Goal: Transaction & Acquisition: Purchase product/service

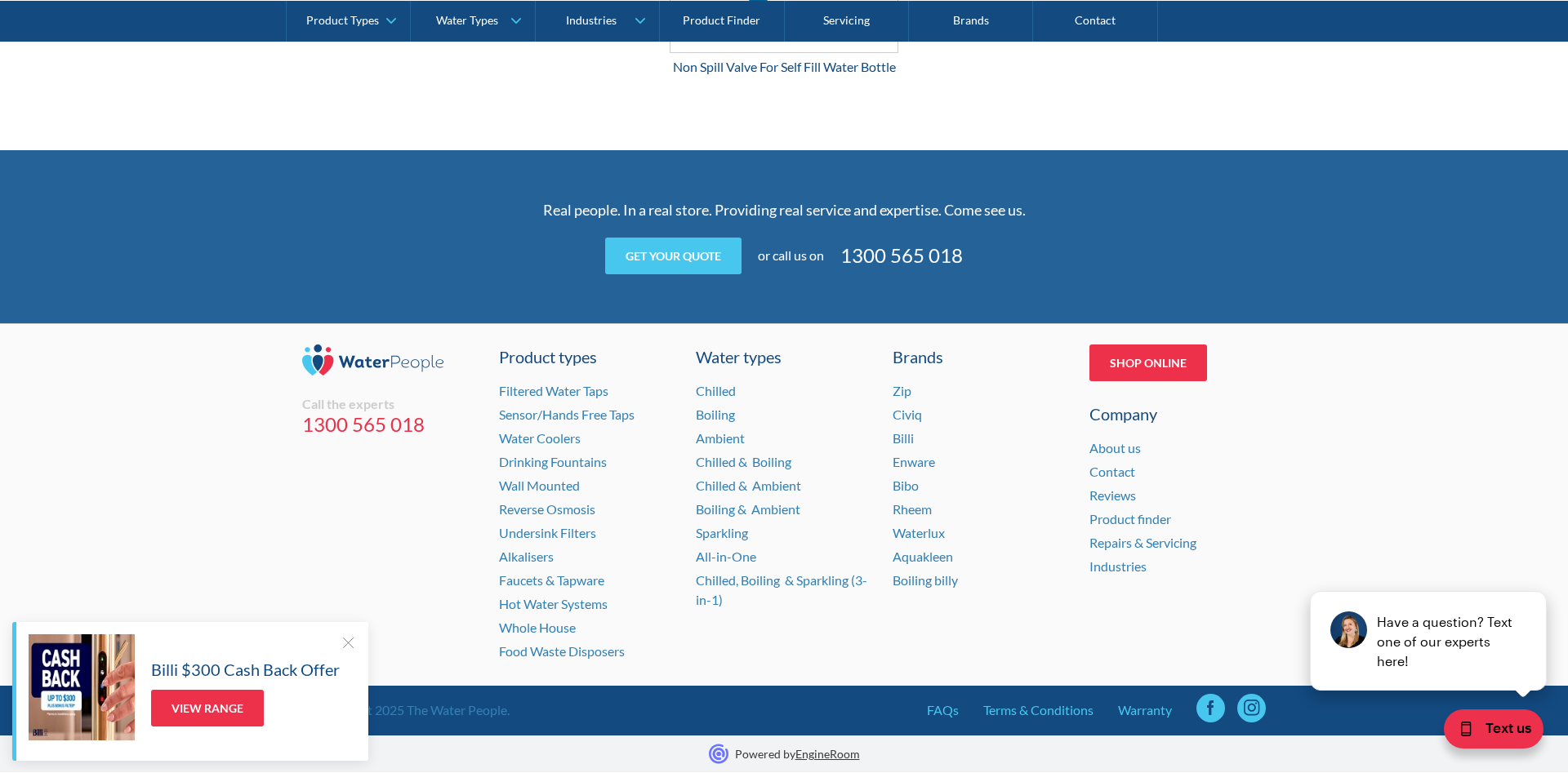
click at [351, 641] on div at bounding box center [347, 642] width 16 height 16
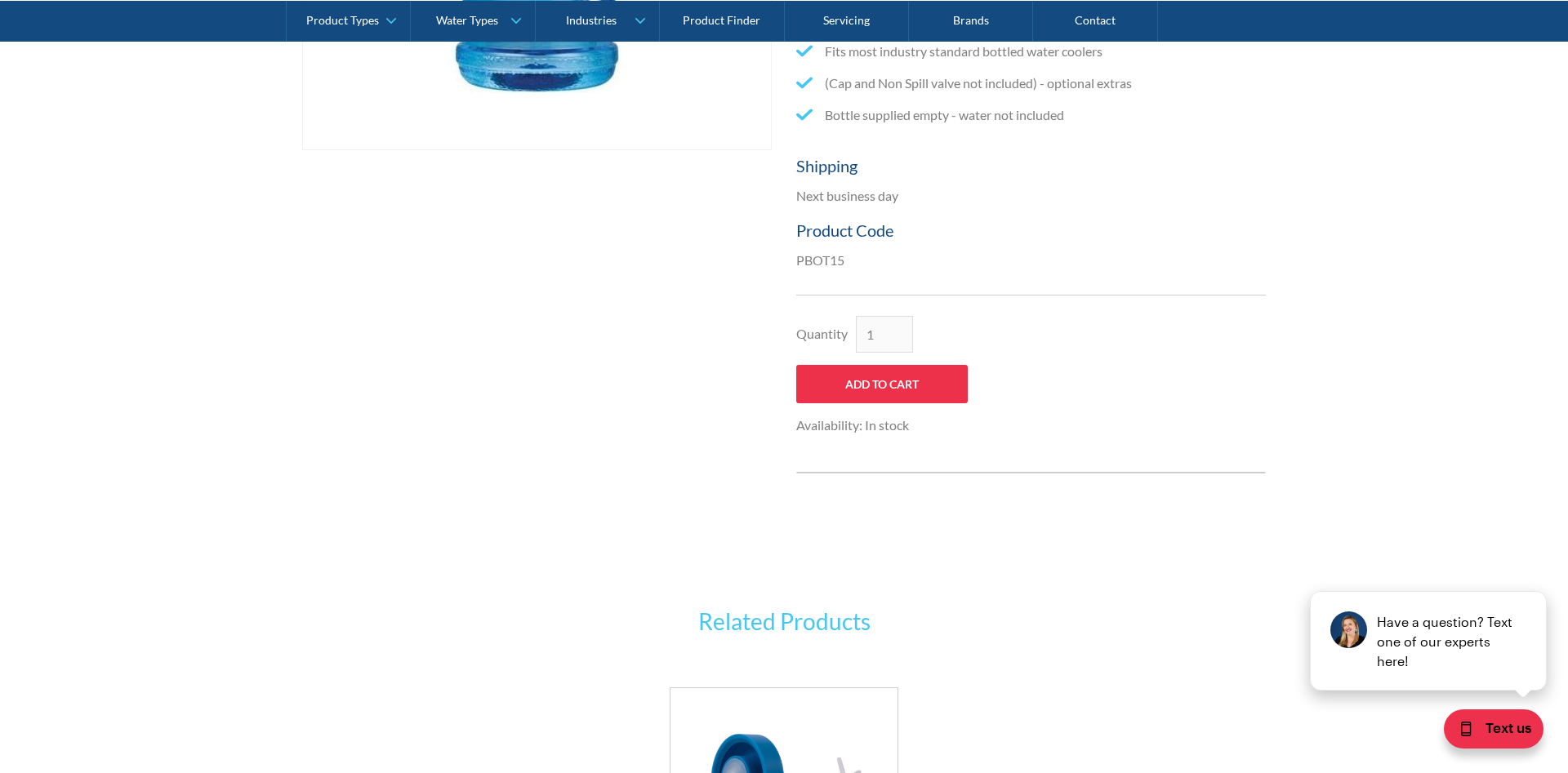
scroll to position [285, 0]
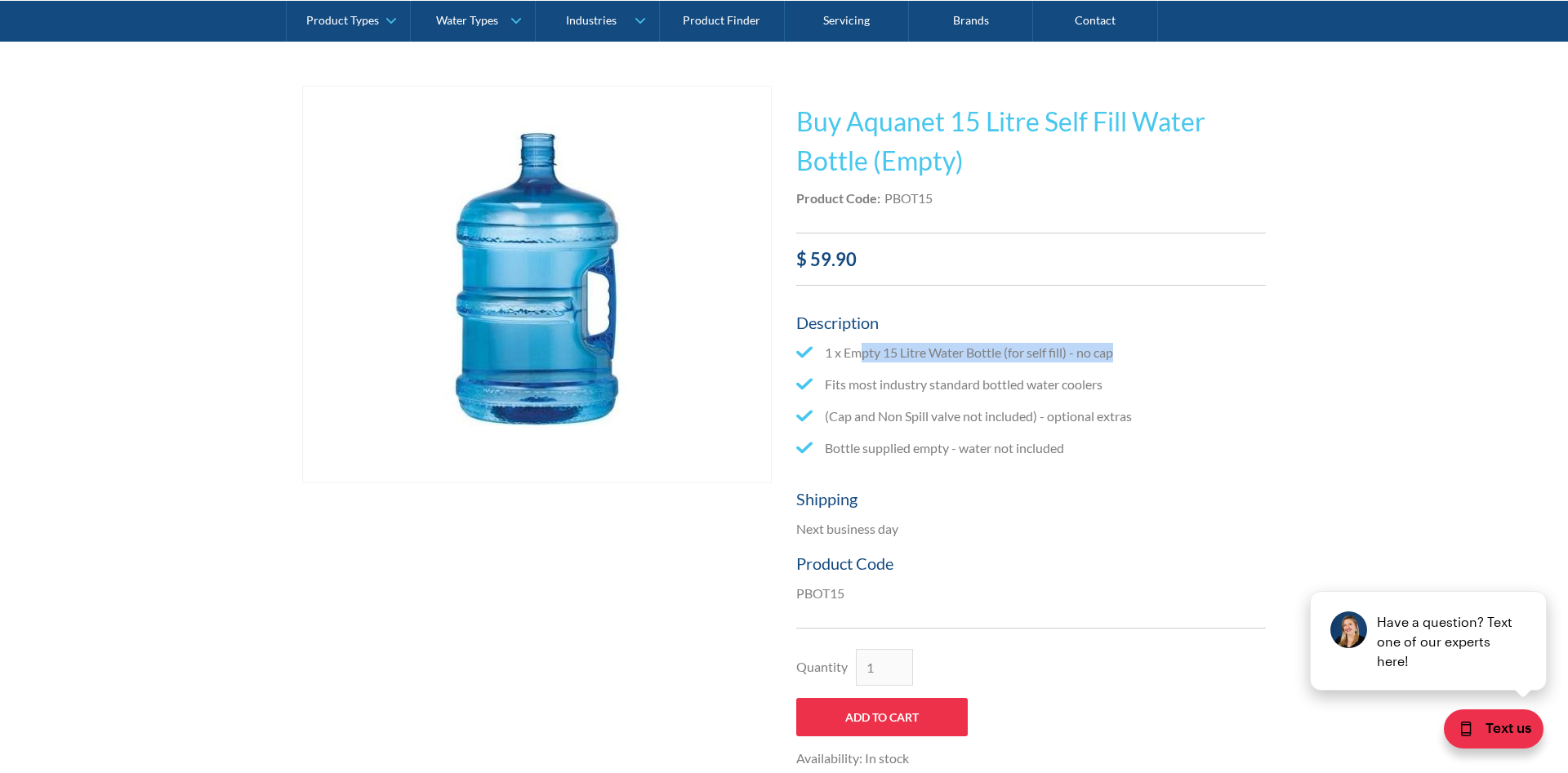
drag, startPoint x: 862, startPoint y: 358, endPoint x: 1163, endPoint y: 356, distance: 301.0
click at [1163, 356] on li "1 x Empty 15 Litre Water Bottle (for self fill) - no cap" at bounding box center [1031, 352] width 469 height 20
click at [1180, 373] on ul "1 x Empty 15 Litre Water Bottle (for self fill) - no cap Fits most industry sta…" at bounding box center [1031, 406] width 469 height 127
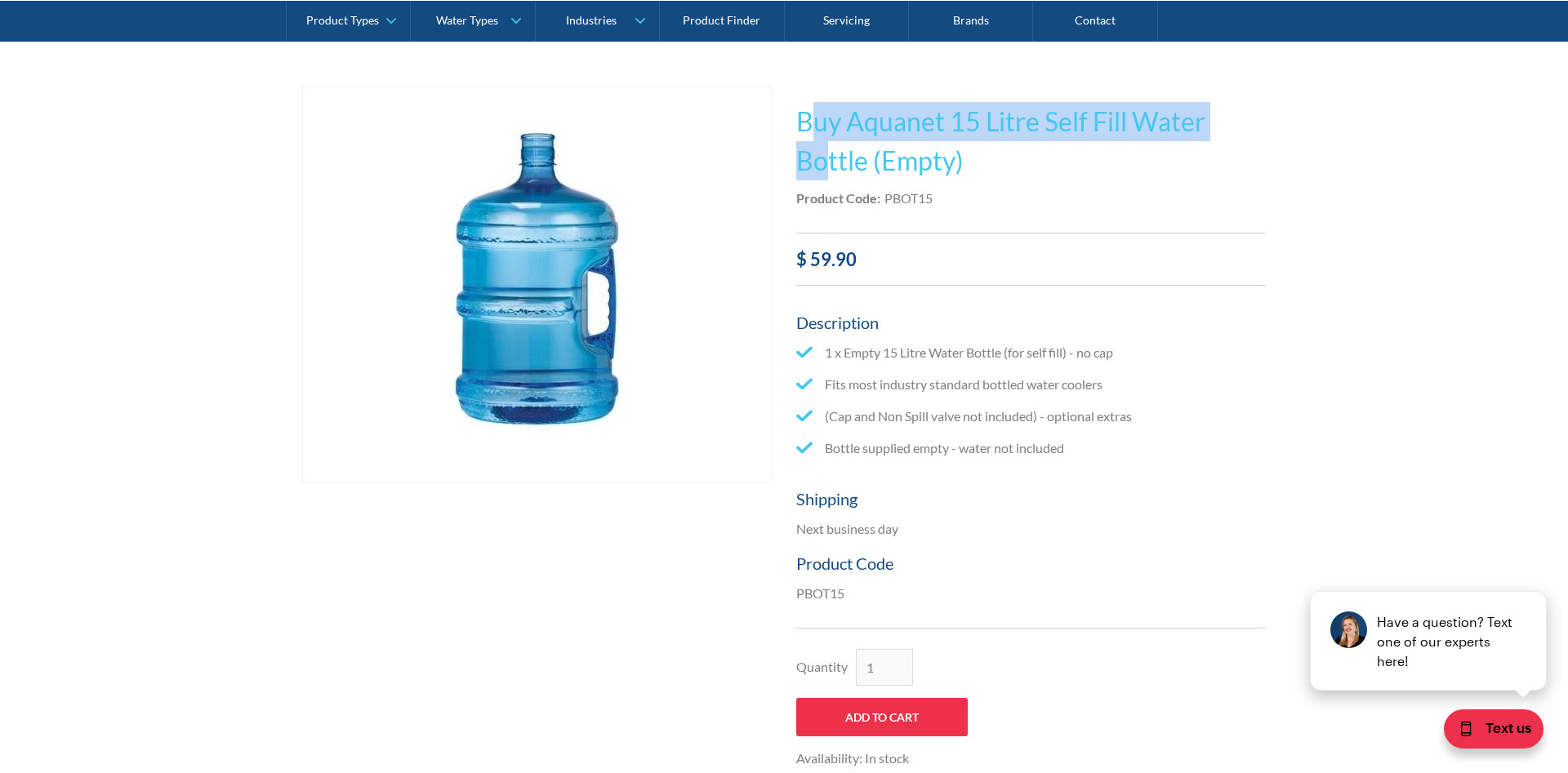
drag, startPoint x: 817, startPoint y: 123, endPoint x: 828, endPoint y: 176, distance: 54.1
click at [828, 176] on h1 "Buy Aquanet 15 Litre Self Fill Water Bottle (Empty)" at bounding box center [1031, 141] width 469 height 78
click at [996, 270] on div "$ 59.90" at bounding box center [1031, 258] width 469 height 27
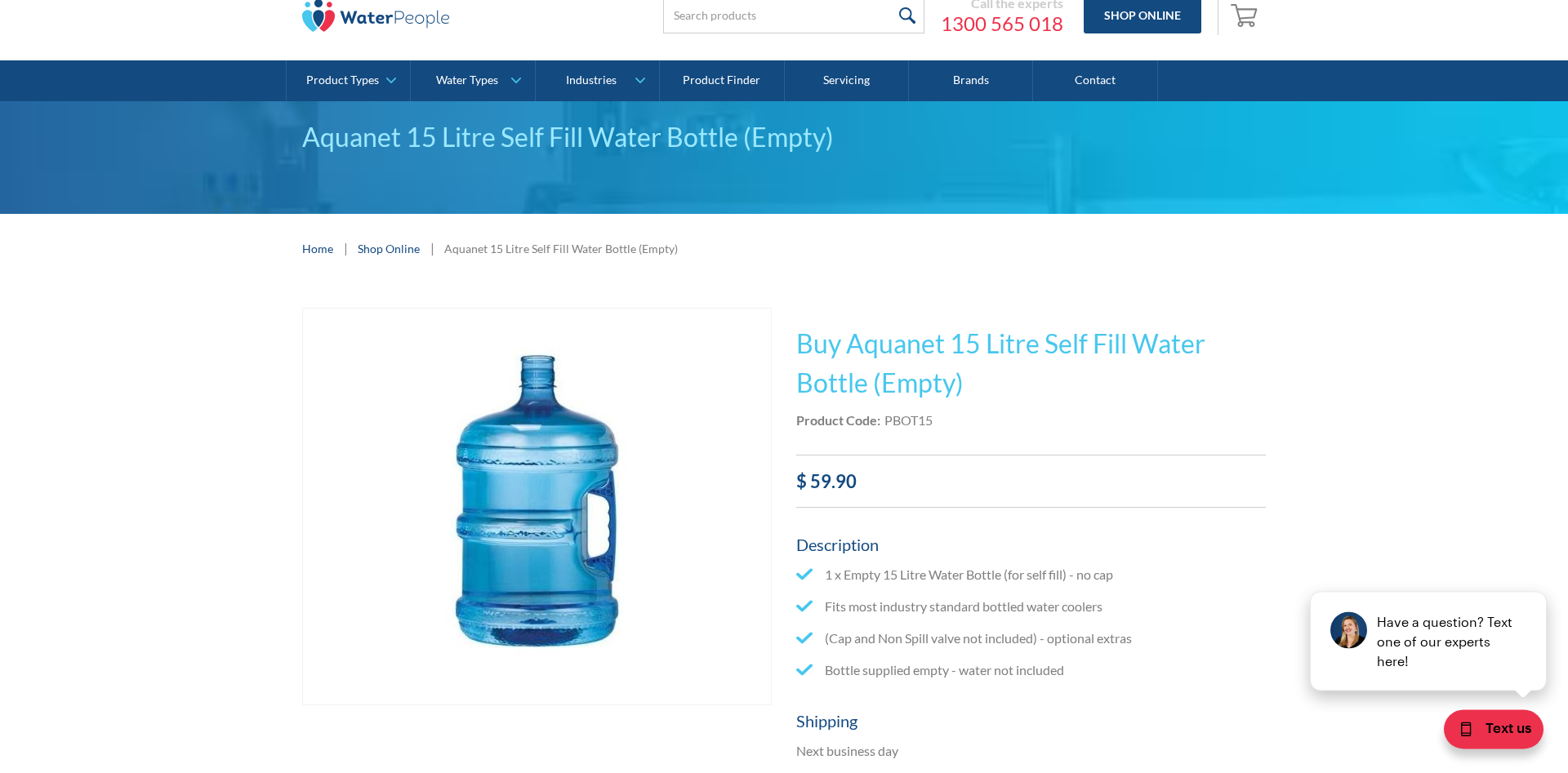
scroll to position [0, 0]
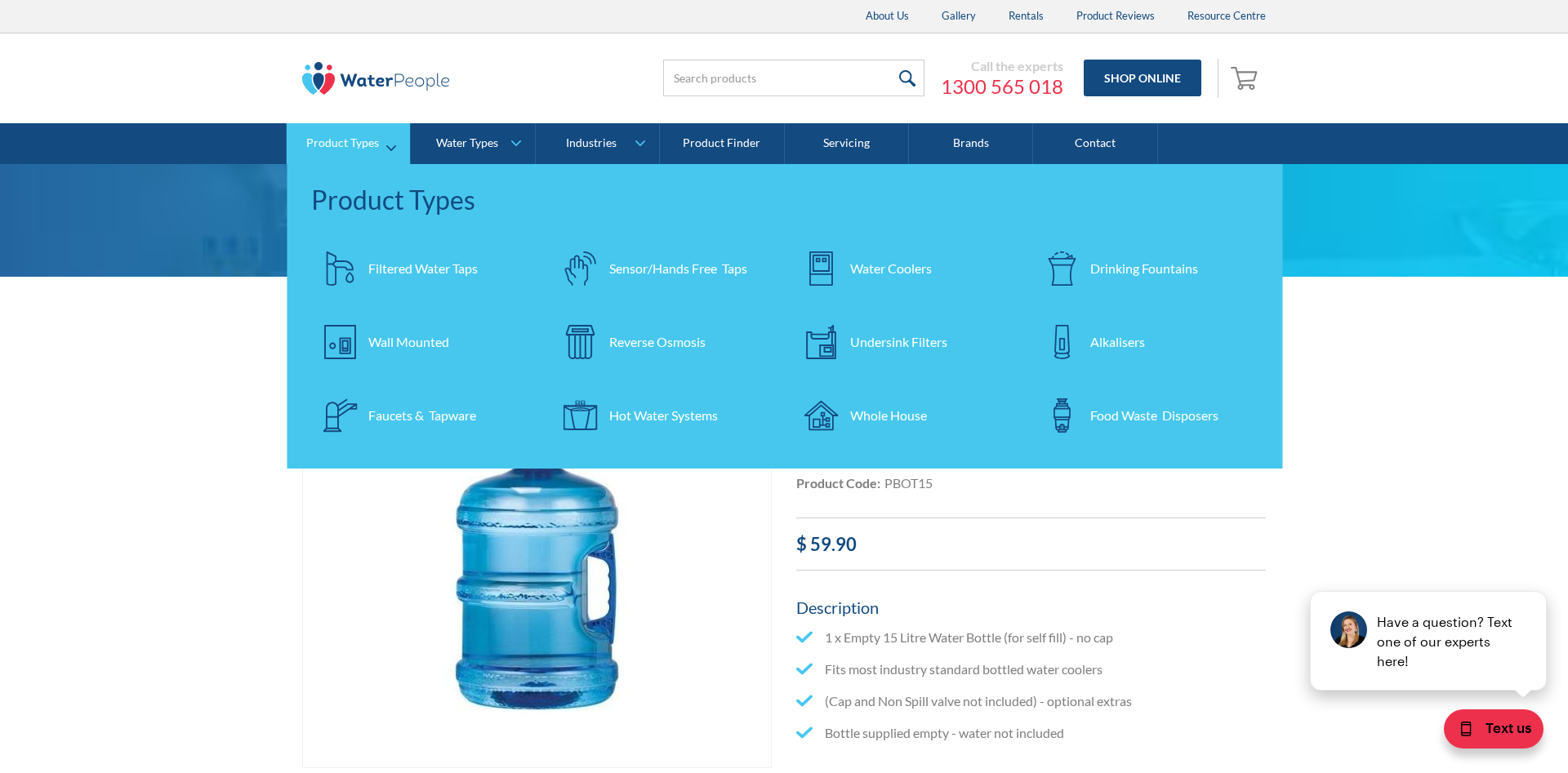
click at [869, 260] on div "Water Coolers" at bounding box center [890, 269] width 82 height 20
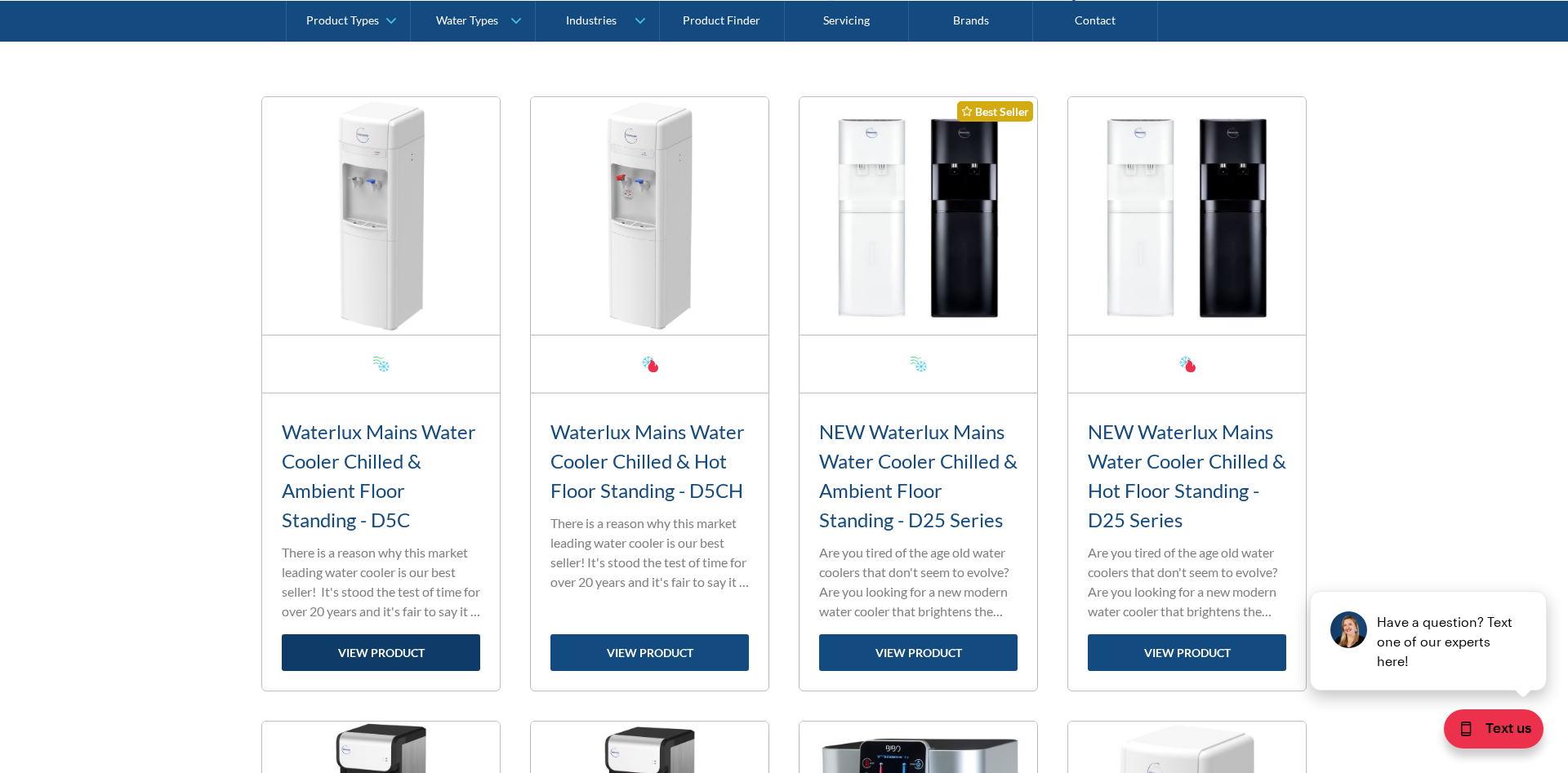
click at [467, 661] on link "view product" at bounding box center [381, 652] width 198 height 37
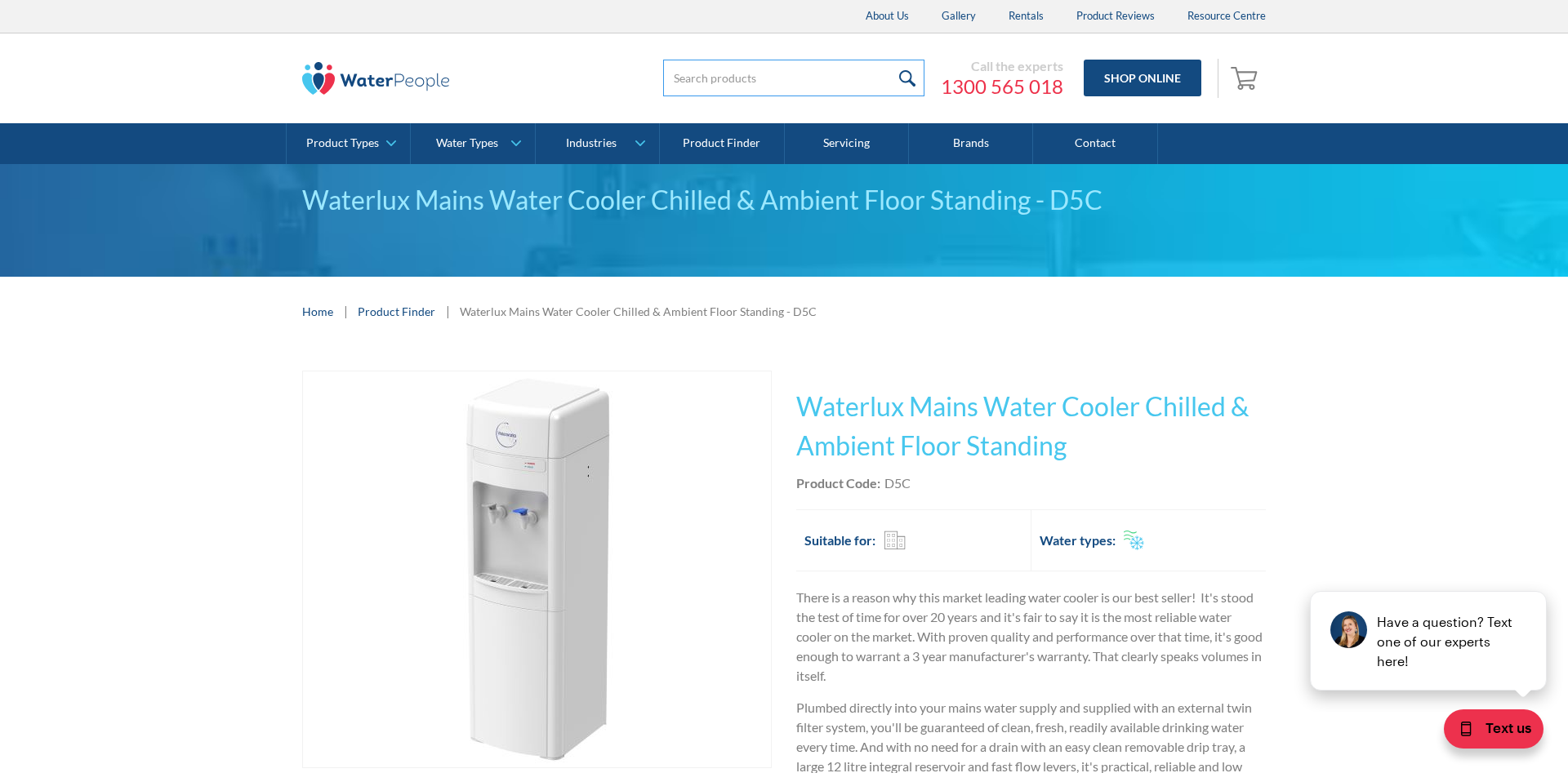
click at [843, 90] on input "search" at bounding box center [793, 77] width 261 height 37
type input "15L"
click at [889, 59] on input "submit" at bounding box center [907, 77] width 35 height 37
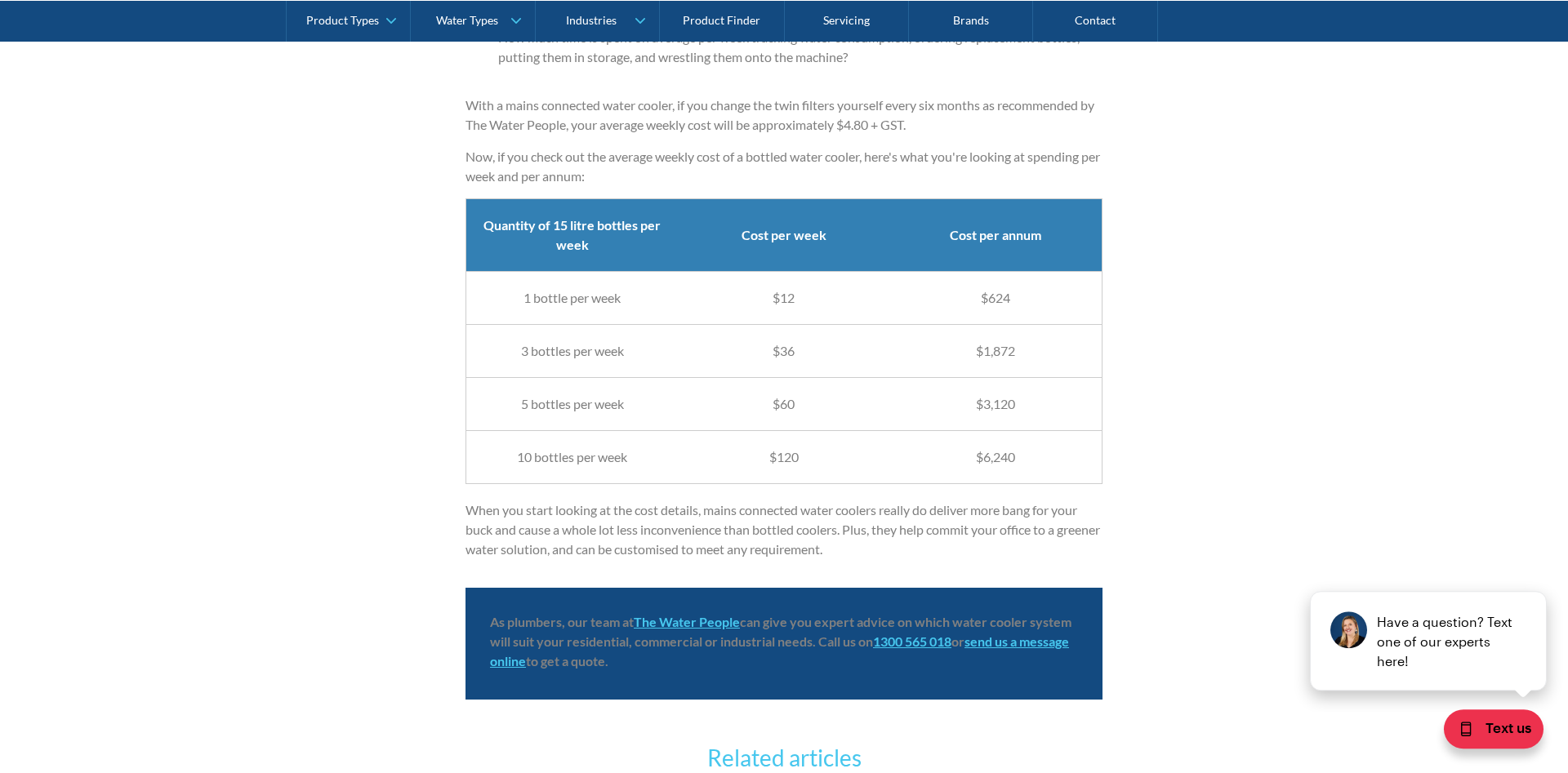
scroll to position [3747, 0]
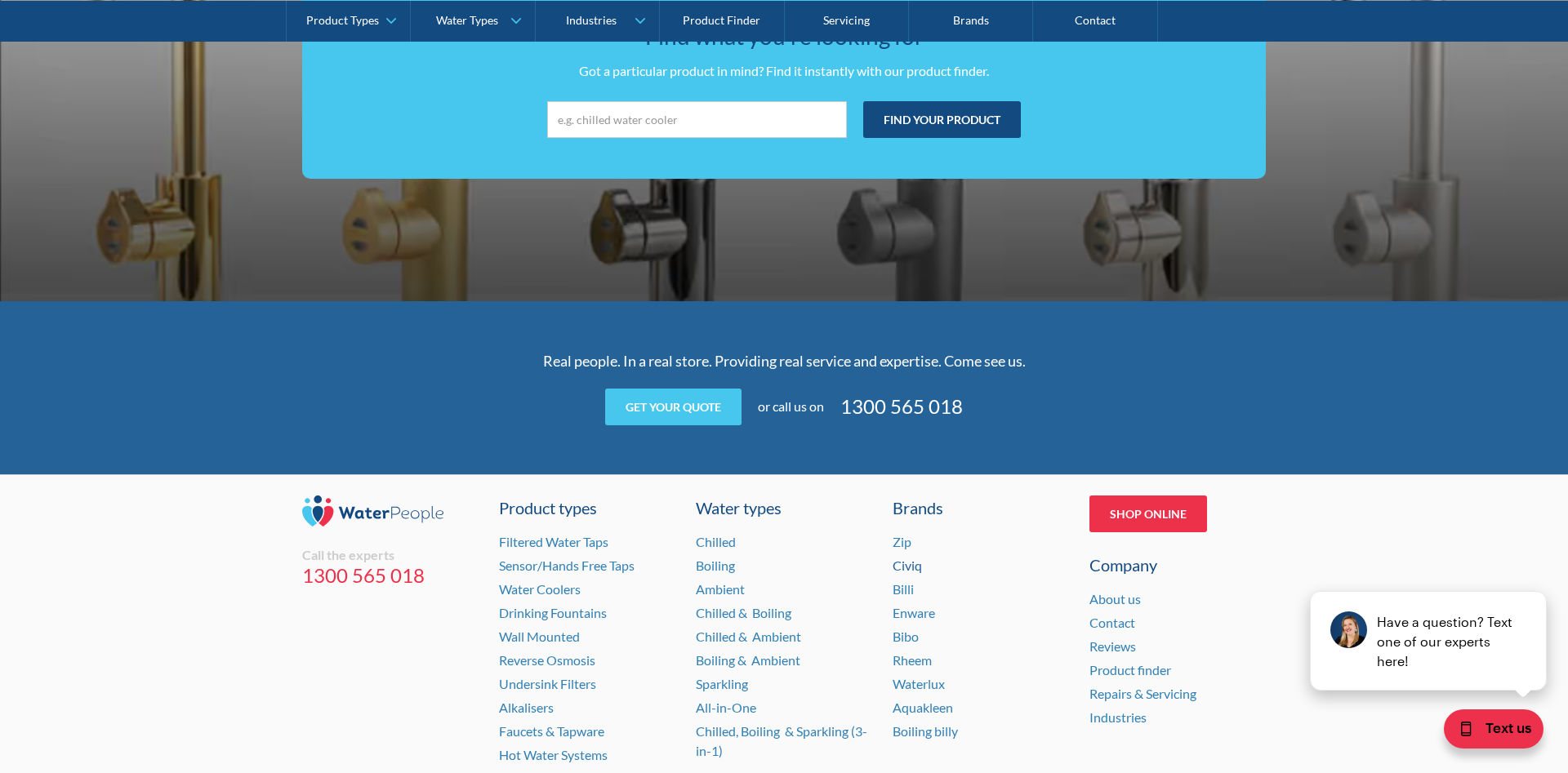
scroll to position [3228, 0]
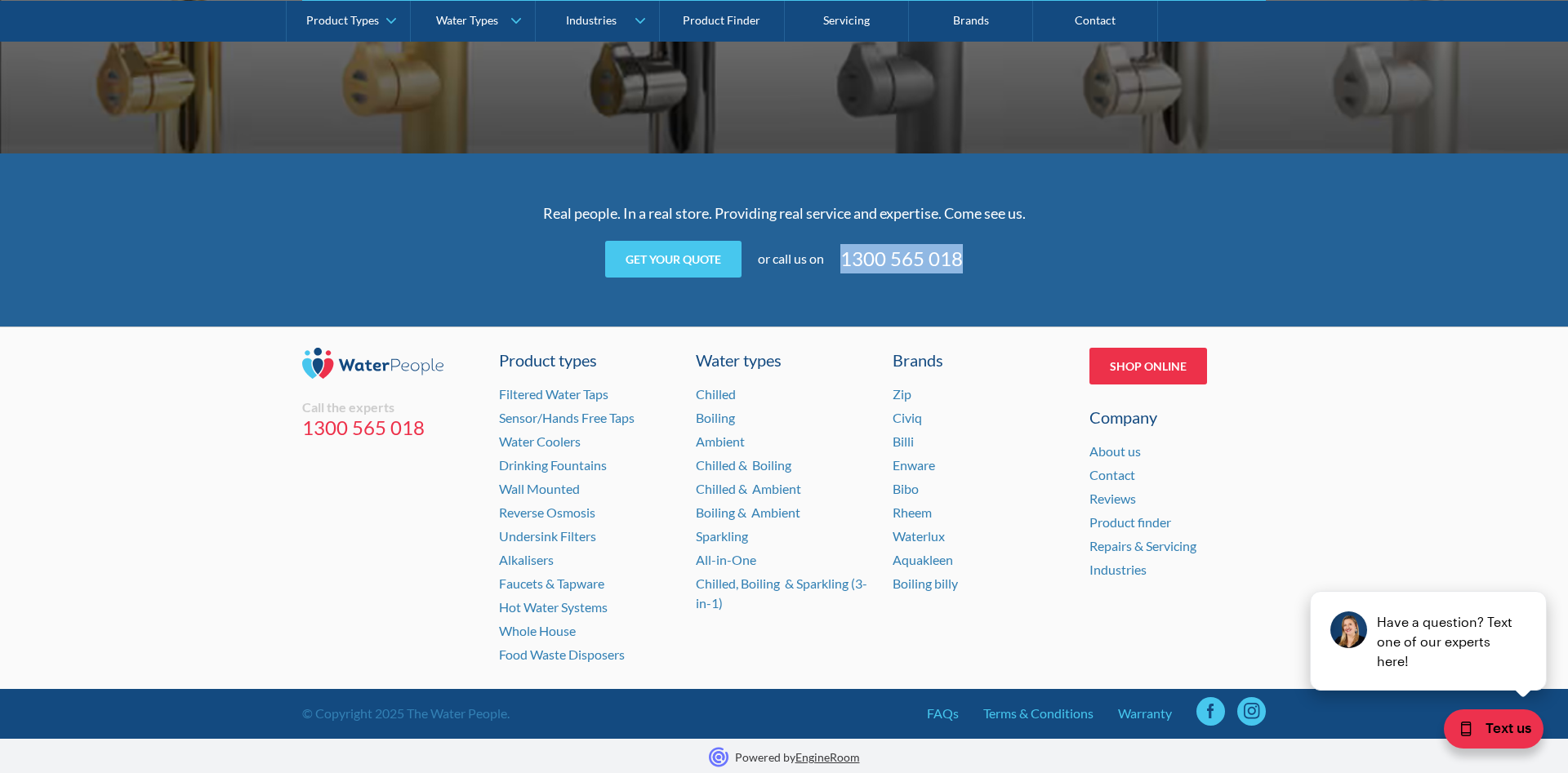
drag, startPoint x: 834, startPoint y: 244, endPoint x: 993, endPoint y: 269, distance: 161.0
click at [993, 269] on div "Get your quote Request a quote 81e5a56384512425a6c6f710cf8f6a87d7ab3dba07a2bbff…" at bounding box center [784, 259] width 637 height 37
copy link "1300 565 018"
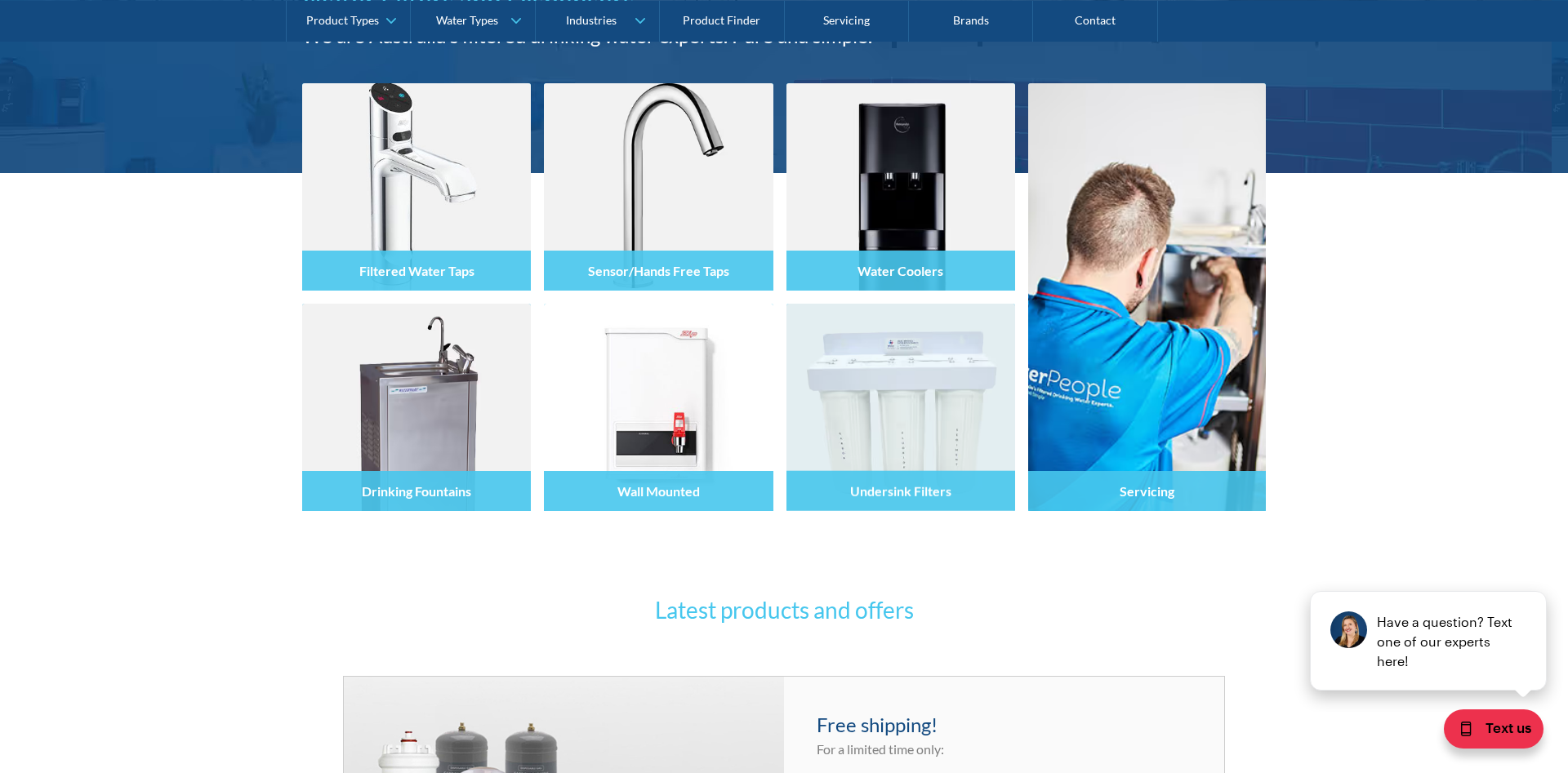
scroll to position [0, 0]
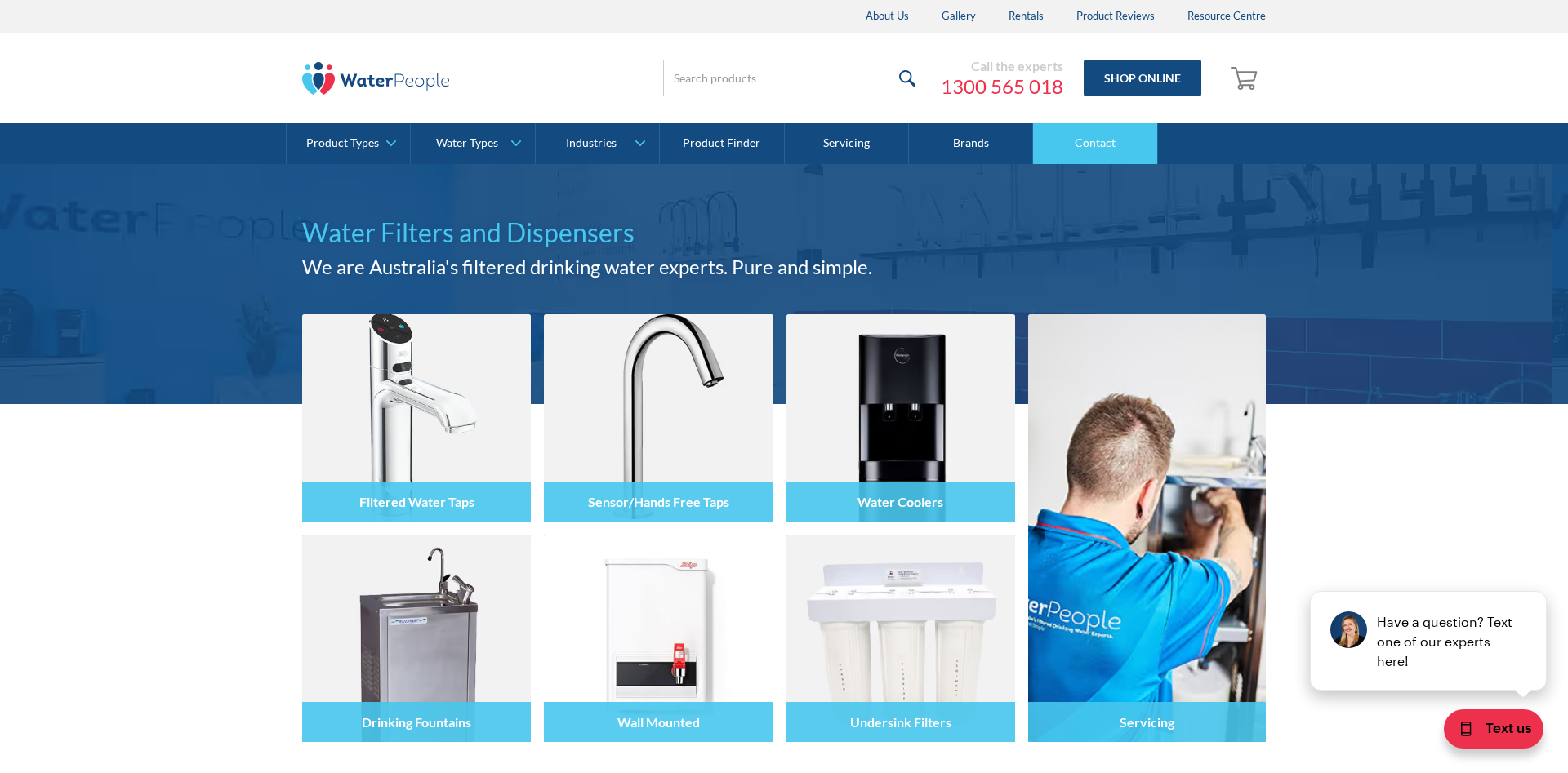
click at [1081, 143] on link "Contact" at bounding box center [1095, 143] width 124 height 40
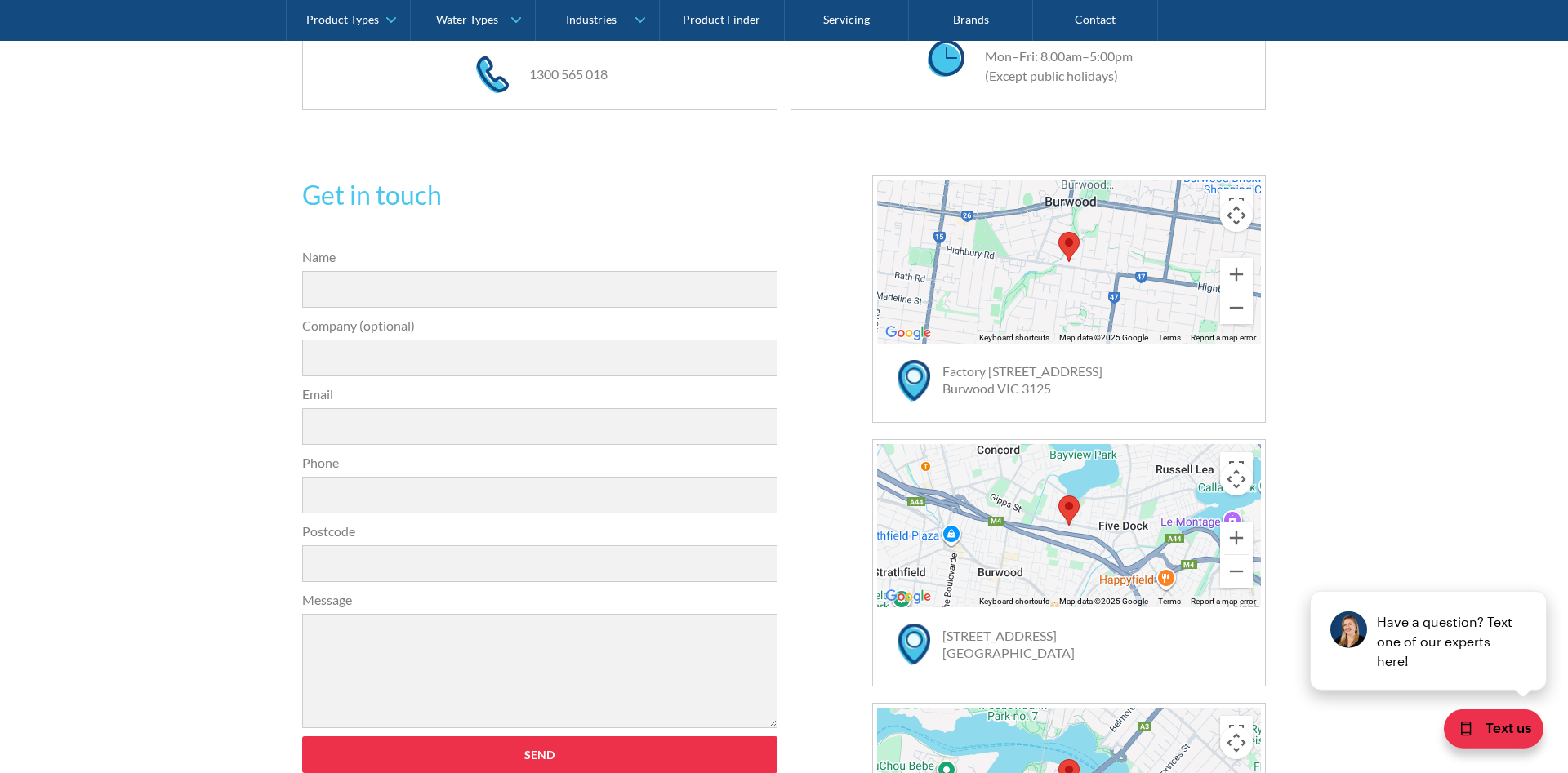
scroll to position [333, 0]
